Goal: Check status

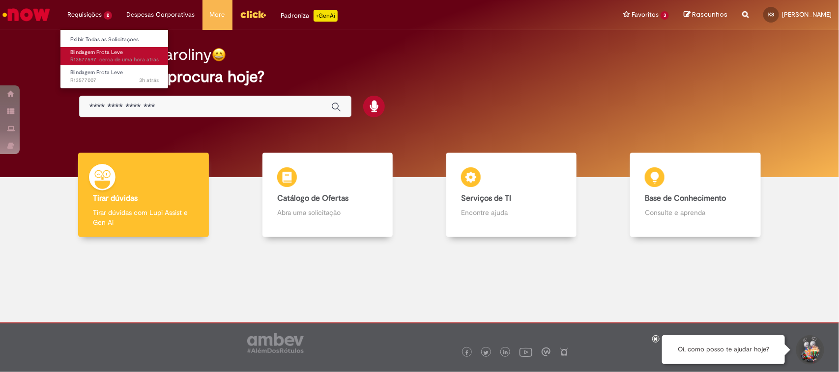
click at [121, 52] on span "Blindagem Frota Leve" at bounding box center [96, 52] width 53 height 7
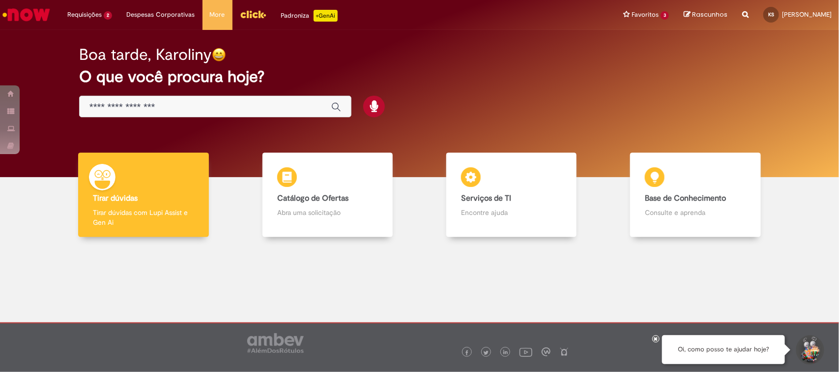
click at [657, 337] on icon at bounding box center [656, 339] width 4 height 5
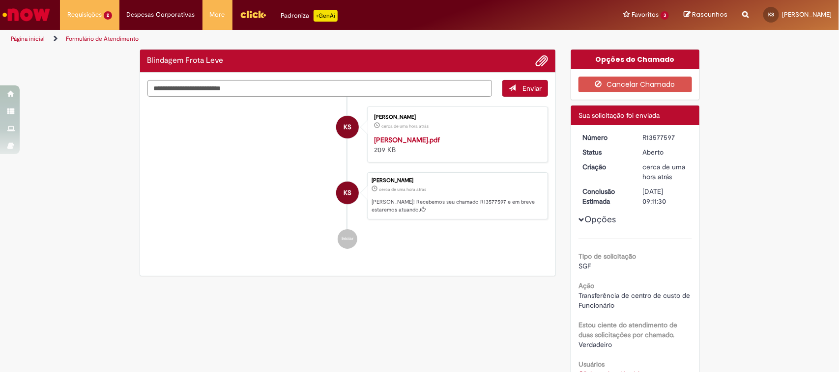
click at [655, 138] on div "R13577597" at bounding box center [666, 138] width 46 height 10
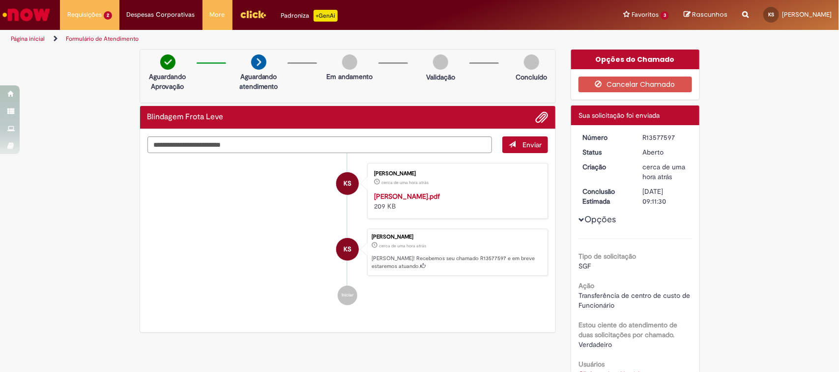
copy div "R13577597"
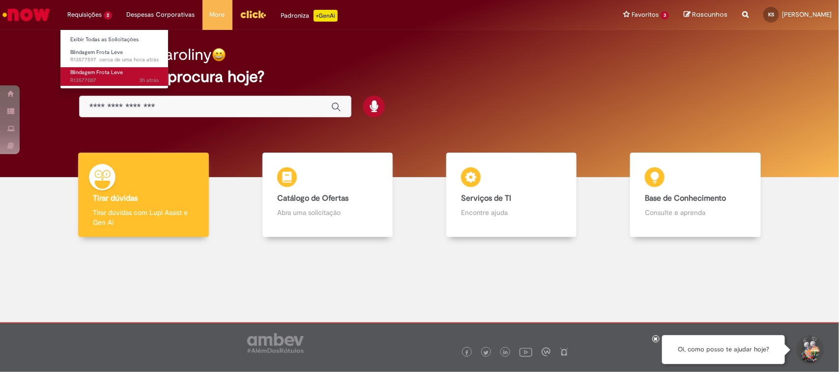
click at [136, 80] on span "3h atrás 3 horas atrás R13577007" at bounding box center [114, 81] width 88 height 8
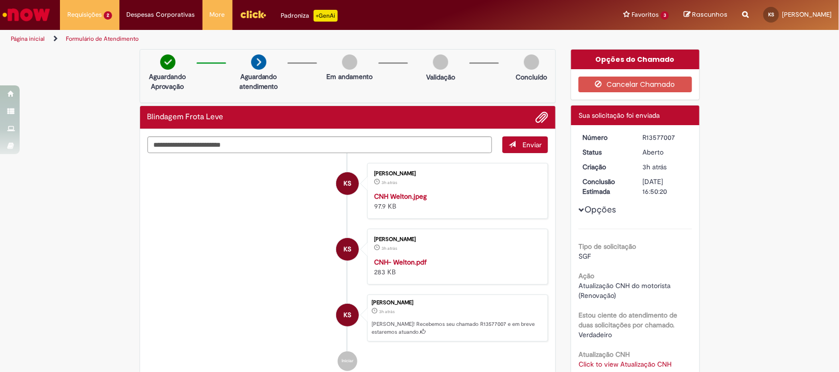
click at [656, 139] on div "R13577007" at bounding box center [666, 138] width 46 height 10
copy div "R13577007"
click at [120, 141] on div "Verificar Código de Barras Aguardando Aprovação Aguardando atendimento Em andam…" at bounding box center [419, 302] width 839 height 506
